Goal: Navigation & Orientation: Find specific page/section

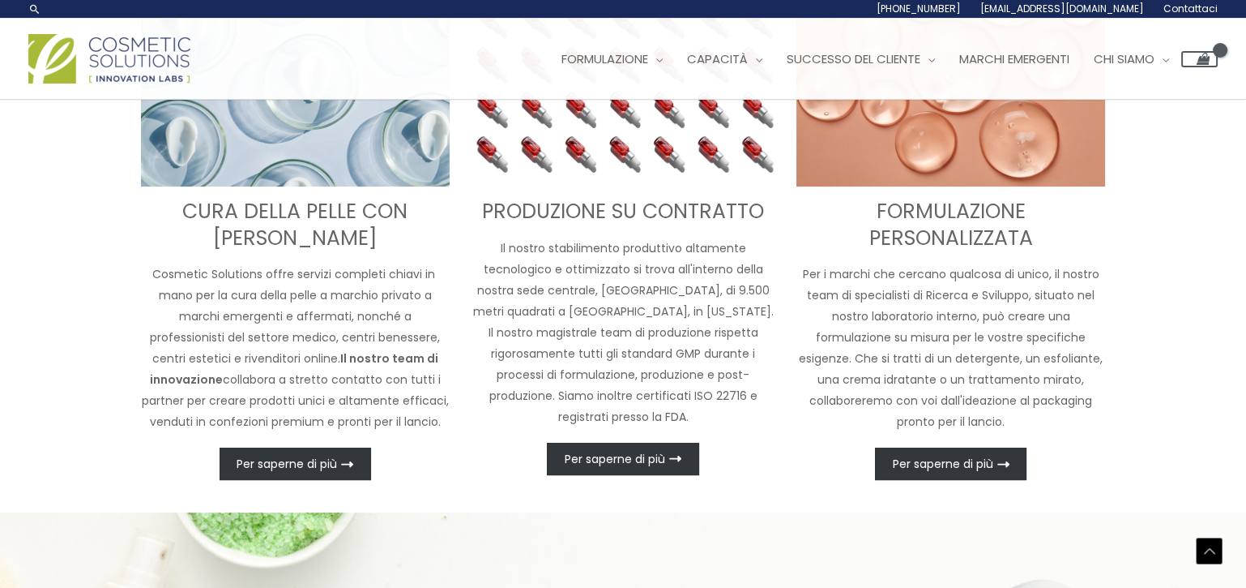
scroll to position [374, 0]
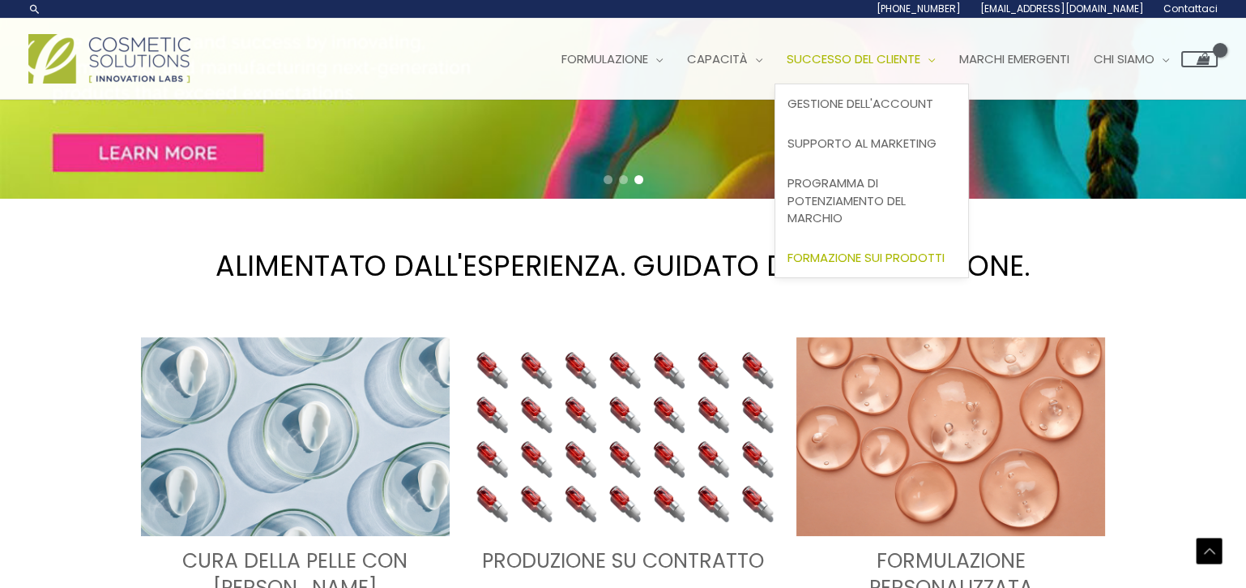
click at [899, 251] on font "Formazione sui prodotti" at bounding box center [866, 257] width 157 height 17
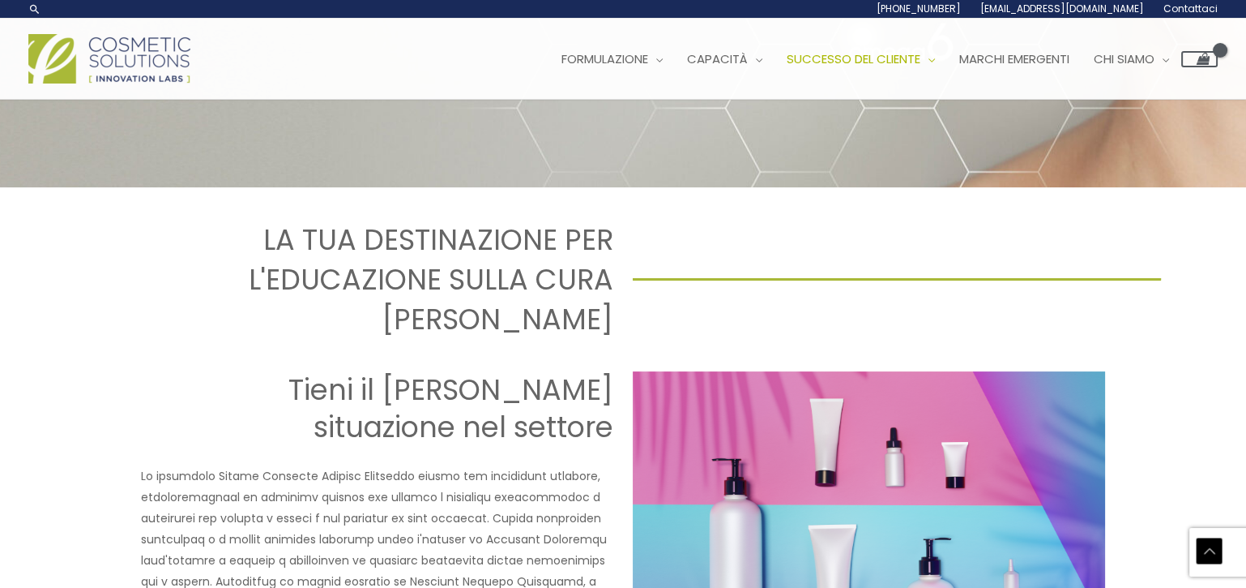
scroll to position [324, 0]
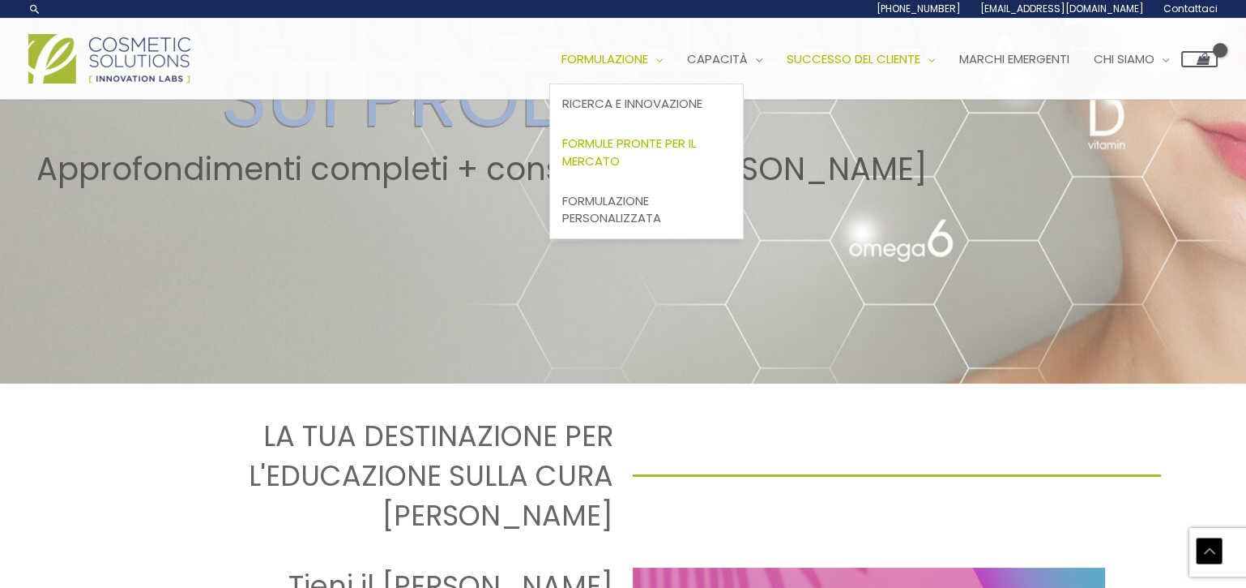
click at [693, 147] on font "Formule pronte per il mercato" at bounding box center [629, 152] width 134 height 35
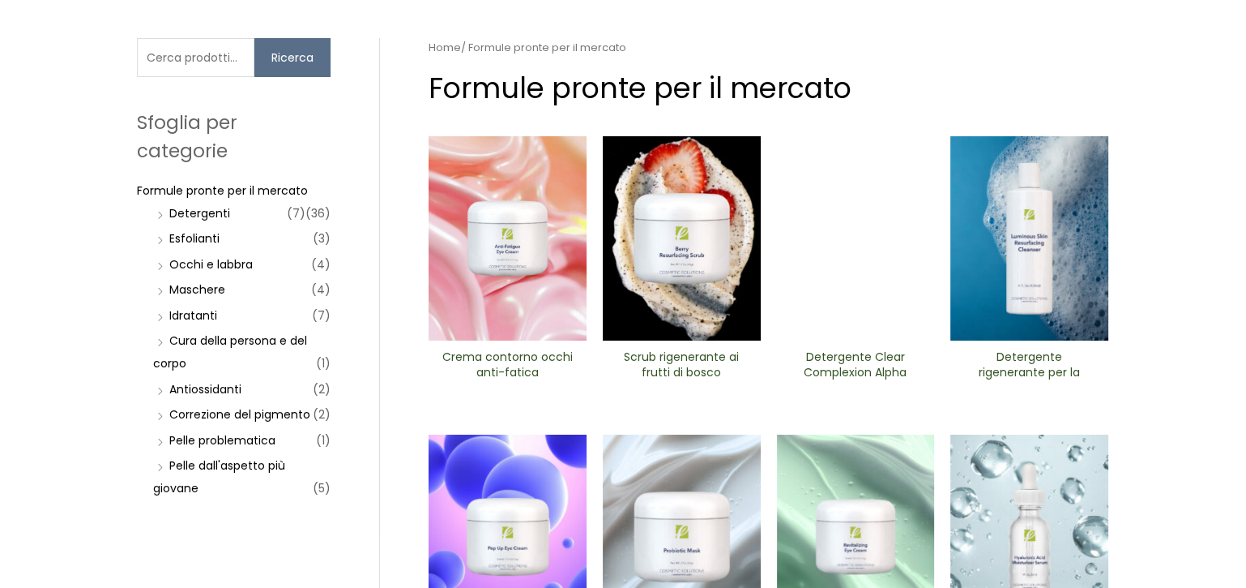
scroll to position [243, 0]
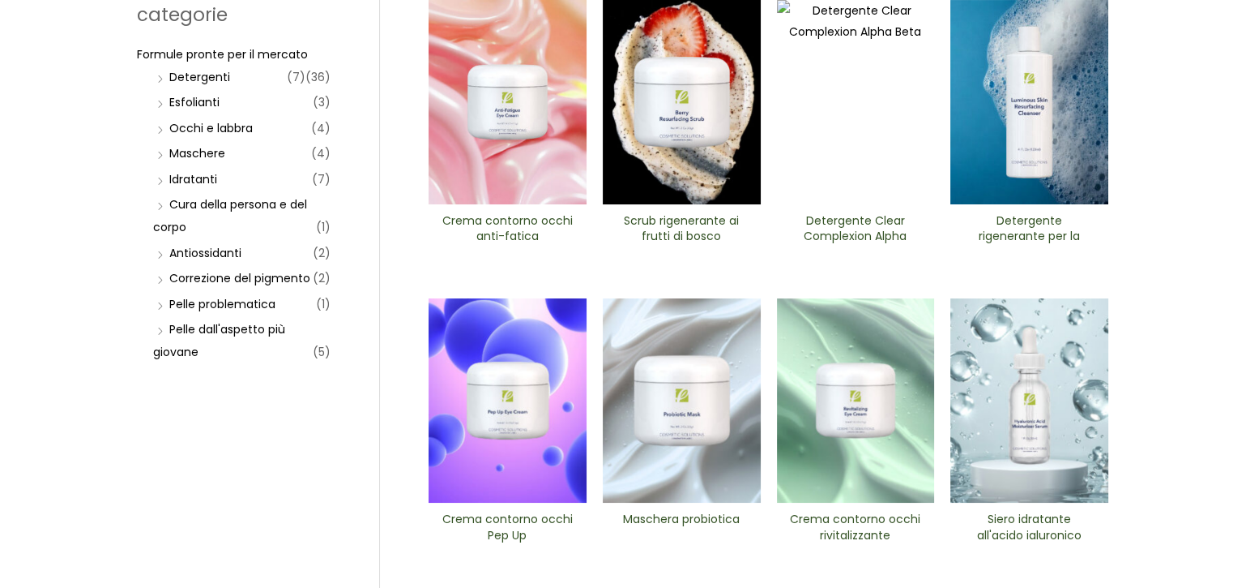
click at [536, 118] on img at bounding box center [508, 102] width 158 height 204
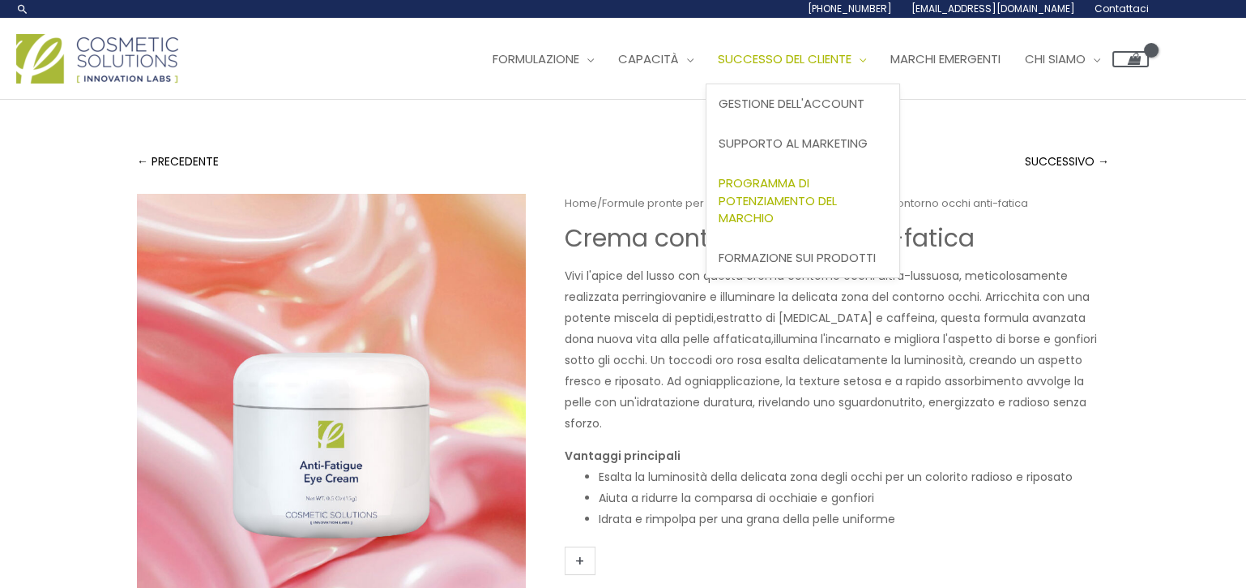
click at [809, 200] on font "Programma di potenziamento del marchio" at bounding box center [778, 200] width 118 height 53
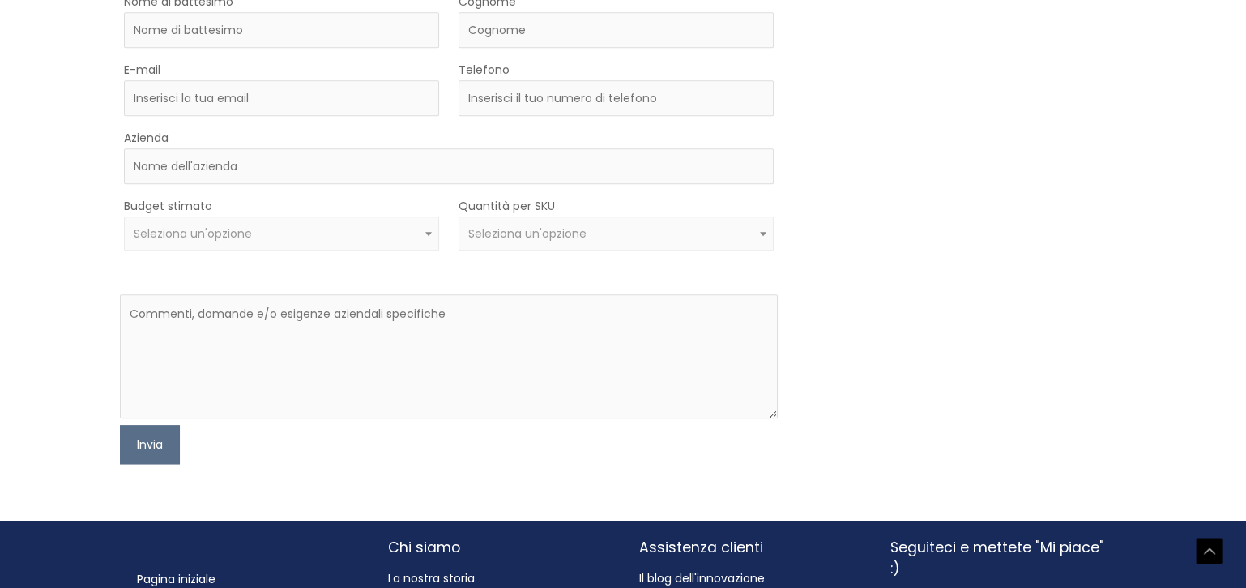
scroll to position [2735, 0]
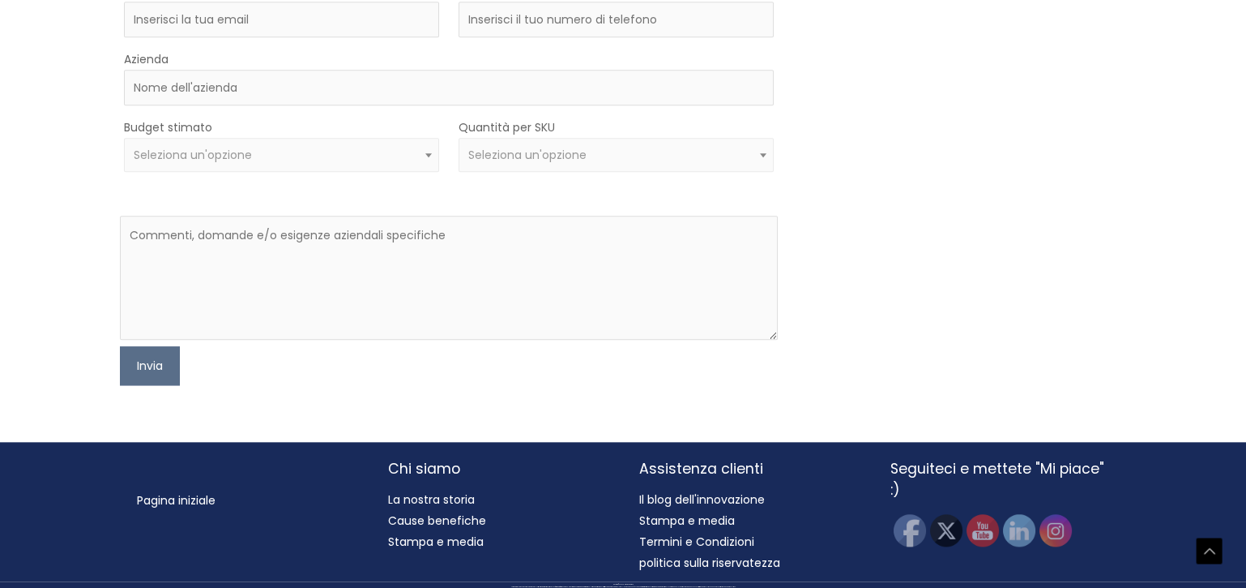
click at [175, 496] on font "Pagina iniziale" at bounding box center [176, 500] width 79 height 16
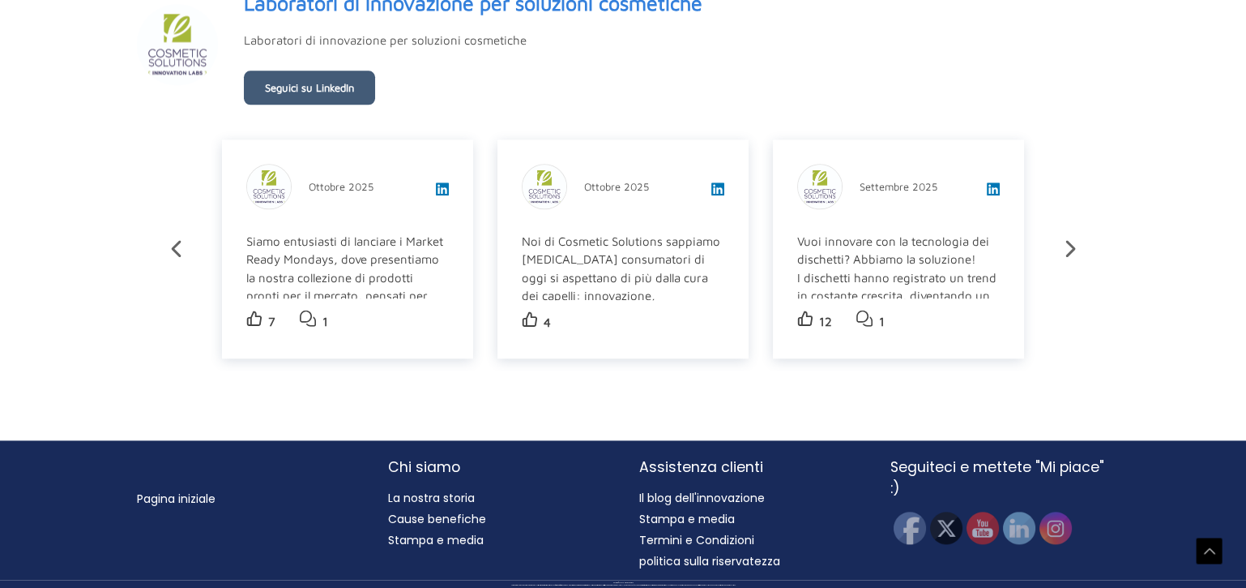
scroll to position [3074, 0]
